Goal: Task Accomplishment & Management: Complete application form

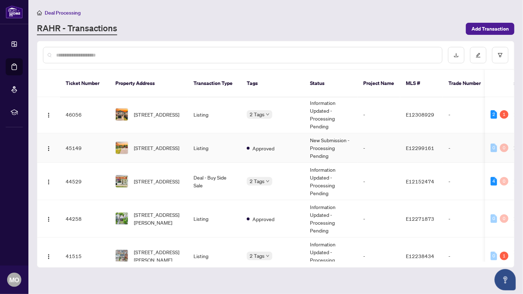
scroll to position [138, 0]
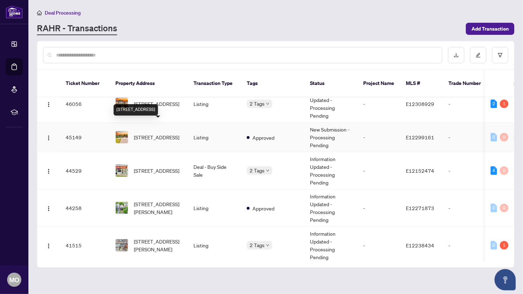
click at [157, 133] on span "[STREET_ADDRESS]" at bounding box center [156, 137] width 45 height 8
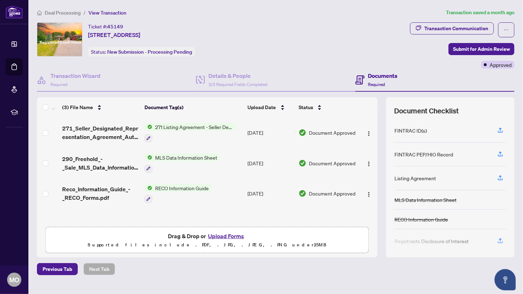
click at [232, 234] on button "Upload Forms" at bounding box center [226, 235] width 40 height 9
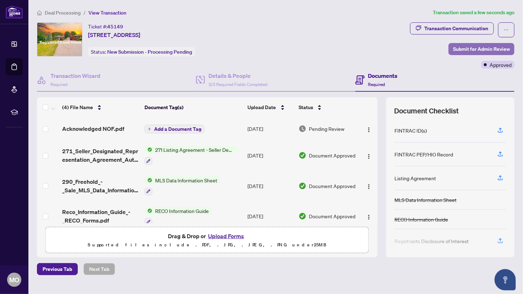
click at [470, 48] on span "Submit for Admin Review" at bounding box center [481, 48] width 57 height 11
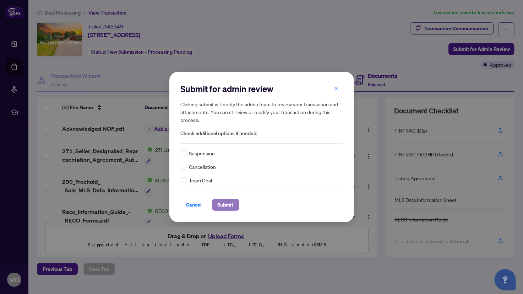
click at [225, 204] on span "Submit" at bounding box center [226, 204] width 16 height 11
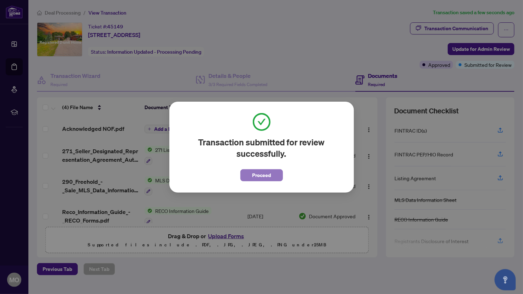
click at [266, 177] on span "Proceed" at bounding box center [261, 175] width 19 height 11
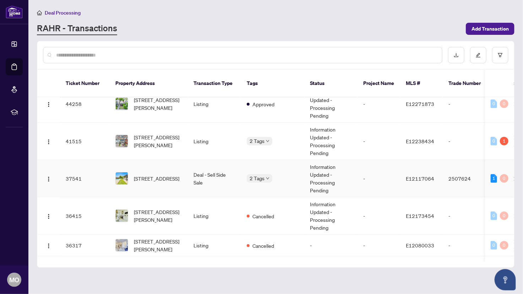
scroll to position [256, 0]
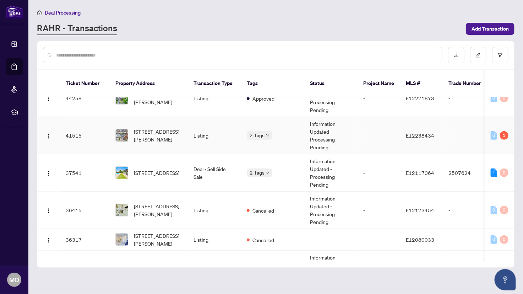
click at [161, 134] on td "[STREET_ADDRESS][PERSON_NAME]" at bounding box center [149, 135] width 78 height 37
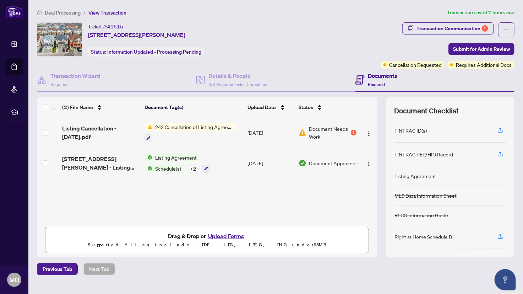
click at [329, 129] on span "Document Needs Work" at bounding box center [330, 133] width 40 height 16
click at [227, 233] on button "Upload Forms" at bounding box center [226, 235] width 40 height 9
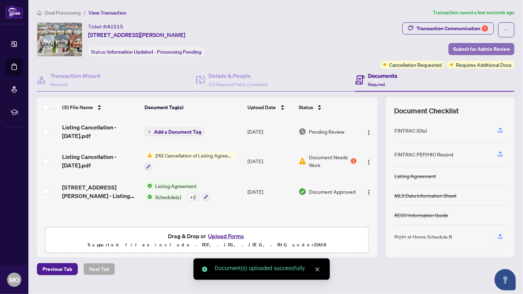
click at [500, 44] on span "Submit for Admin Review" at bounding box center [481, 48] width 57 height 11
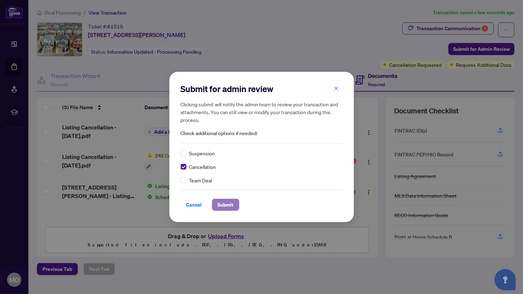
click at [230, 202] on span "Submit" at bounding box center [226, 204] width 16 height 11
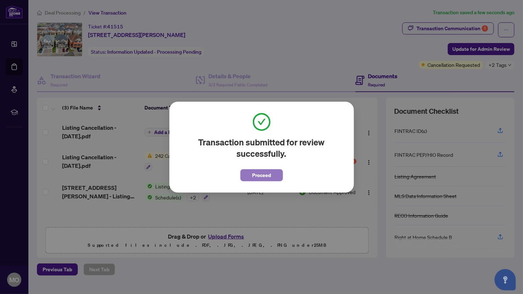
click at [273, 173] on button "Proceed" at bounding box center [262, 175] width 43 height 12
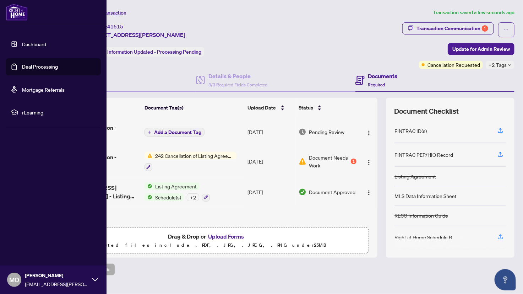
click at [34, 70] on link "Deal Processing" at bounding box center [40, 67] width 36 height 6
